Goal: Task Accomplishment & Management: Manage account settings

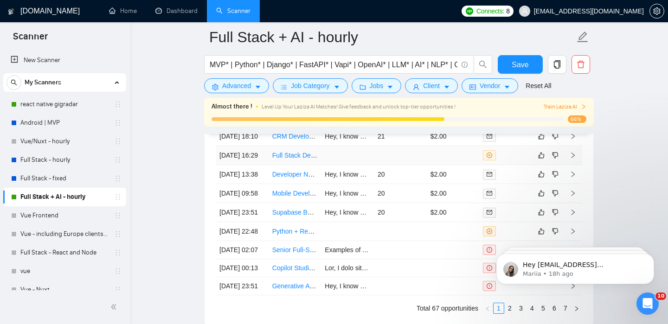
scroll to position [2520, 0]
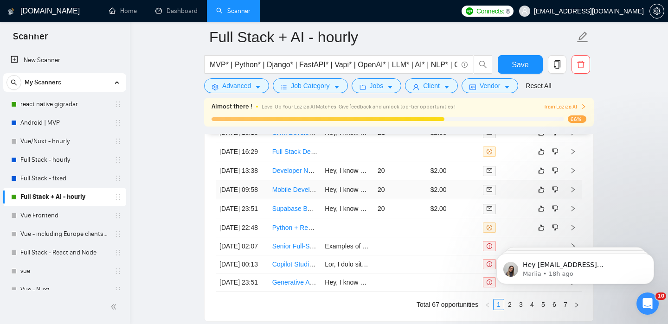
click at [570, 193] on icon "right" at bounding box center [573, 190] width 6 height 6
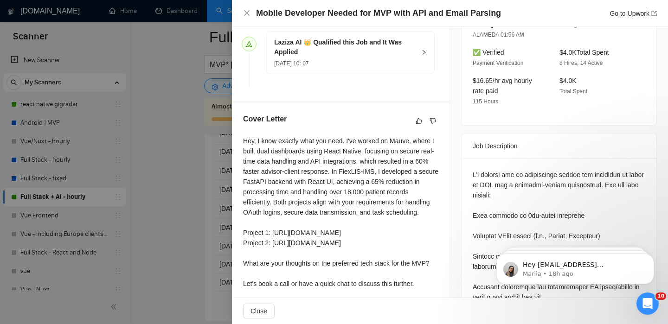
scroll to position [230, 0]
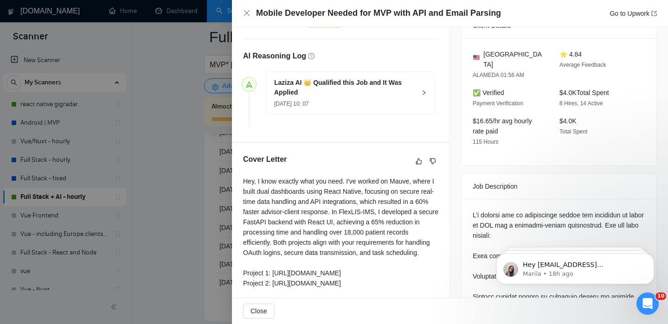
click at [370, 88] on h5 "Laziza AI 👑 Qualified this Job and It Was Applied" at bounding box center [345, 87] width 142 height 19
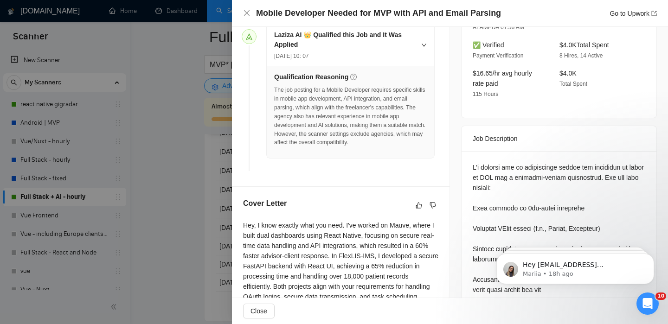
scroll to position [209, 0]
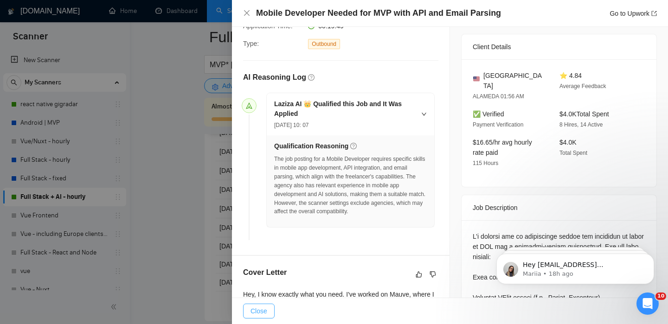
click at [264, 307] on span "Close" at bounding box center [259, 311] width 17 height 10
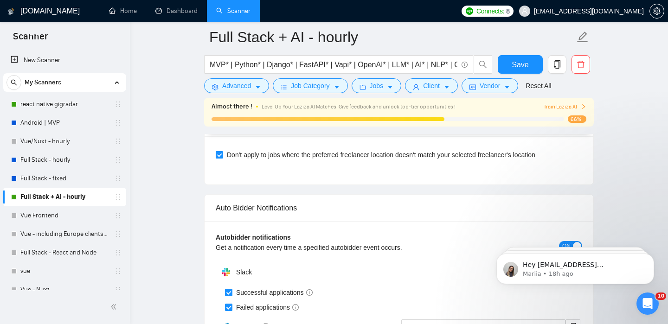
scroll to position [2142, 0]
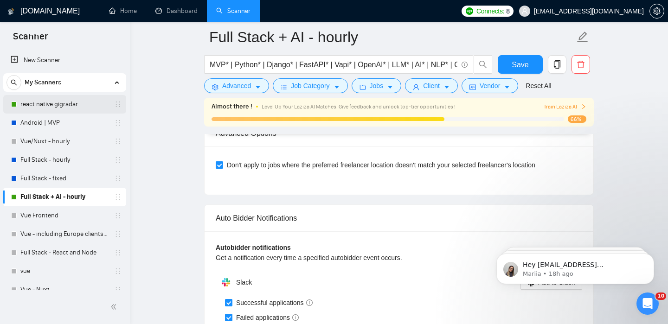
click at [70, 110] on link "react native gigradar" at bounding box center [64, 104] width 88 height 19
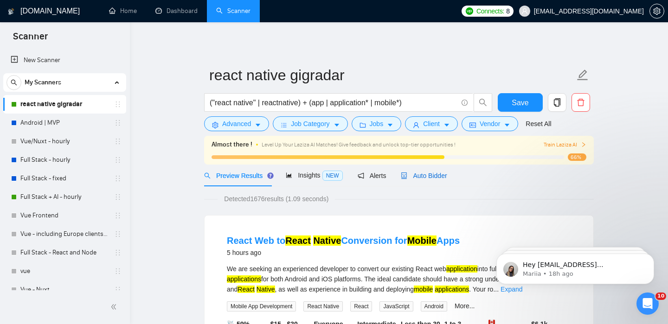
click at [431, 173] on span "Auto Bidder" at bounding box center [424, 175] width 46 height 7
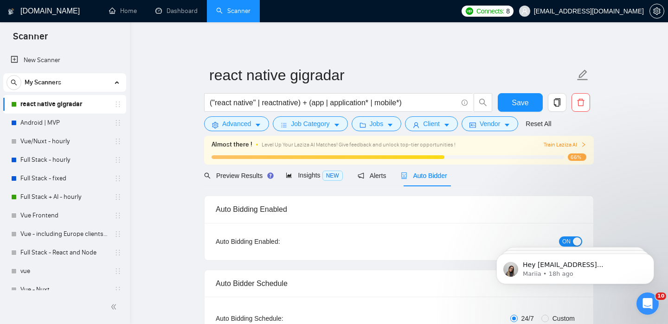
checkbox input "true"
